Goal: Information Seeking & Learning: Learn about a topic

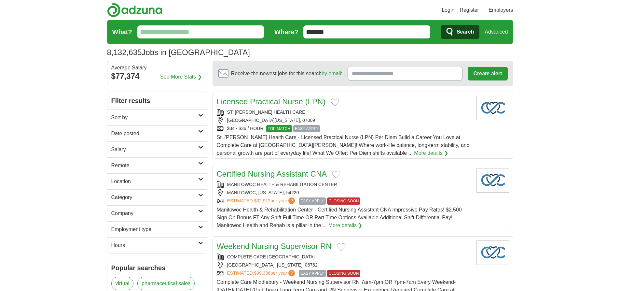
type input "*******"
click at [496, 32] on link "Advanced" at bounding box center [496, 31] width 23 height 13
